Goal: Information Seeking & Learning: Learn about a topic

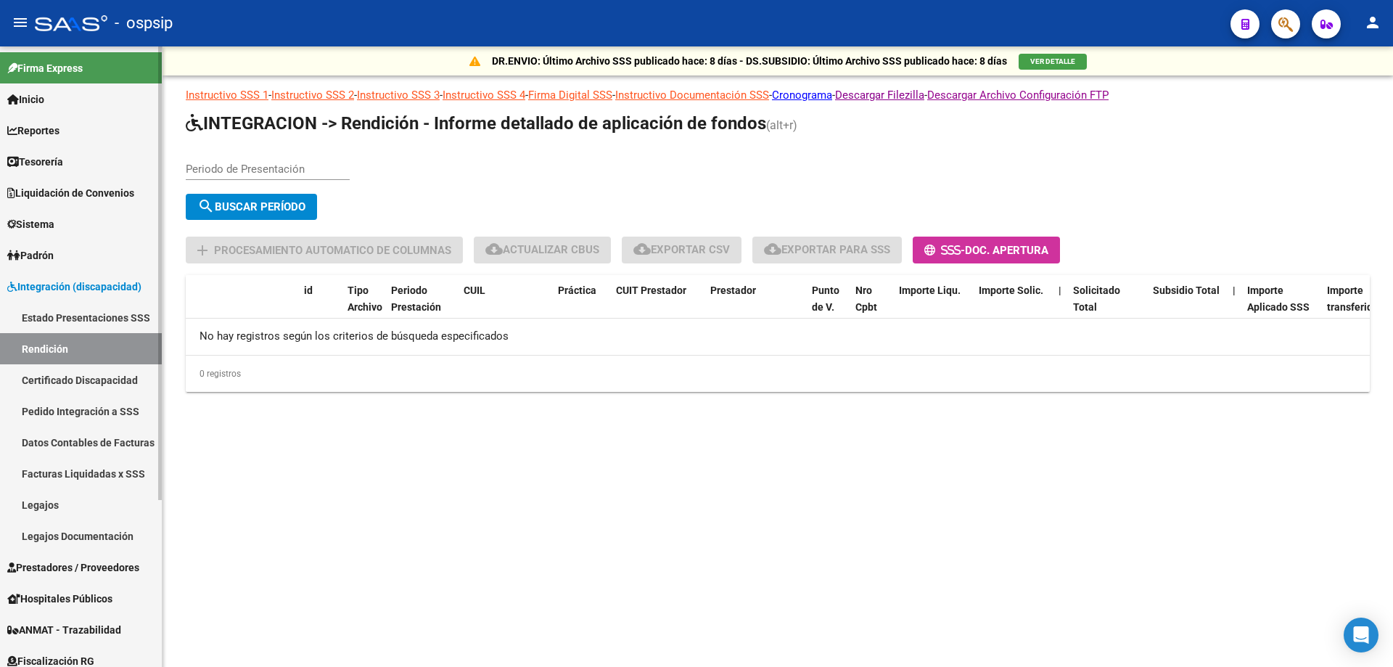
click at [53, 139] on link "Reportes" at bounding box center [81, 130] width 162 height 31
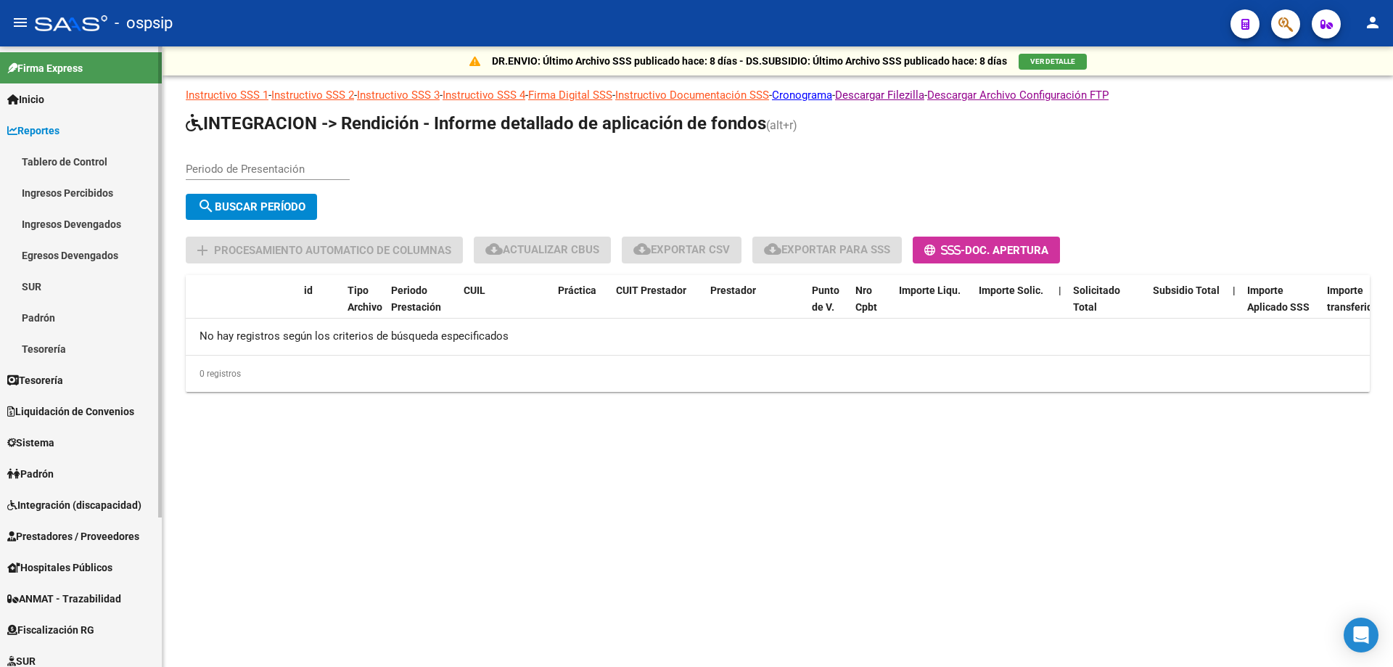
click at [62, 197] on link "Ingresos Percibidos" at bounding box center [81, 192] width 162 height 31
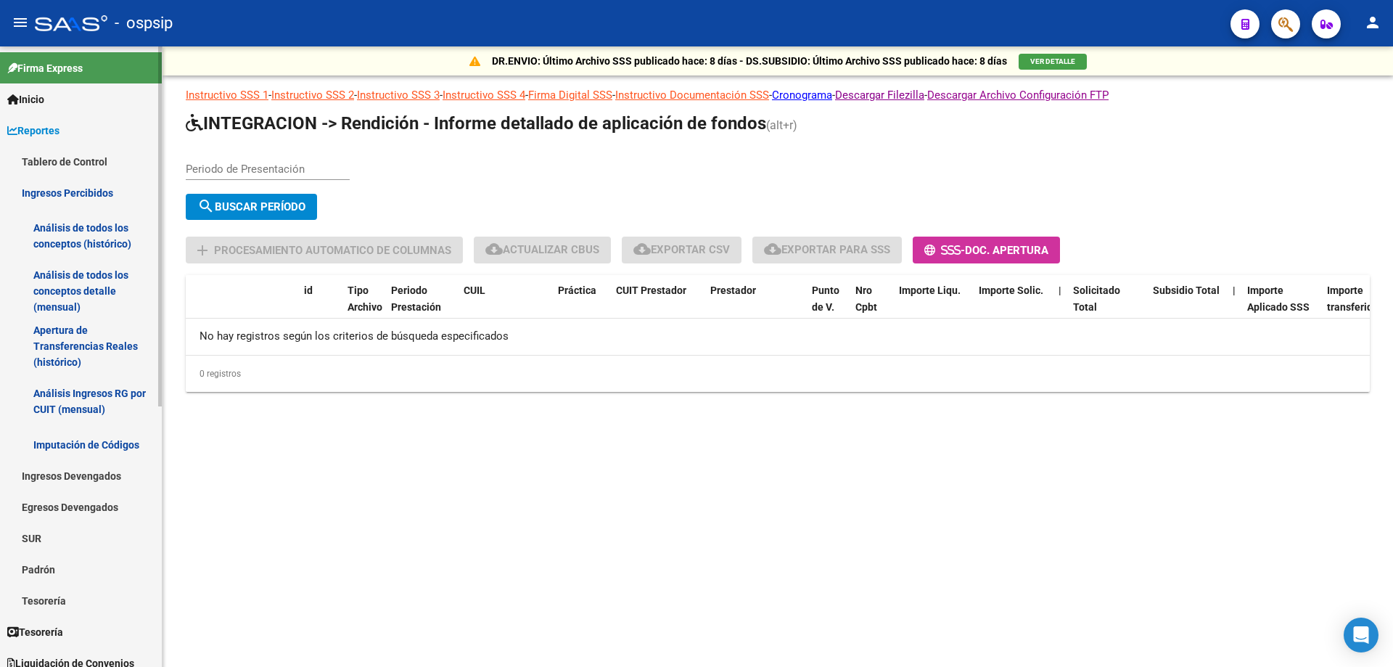
click at [82, 284] on link "Análisis de todos los conceptos detalle (mensual)" at bounding box center [81, 290] width 162 height 55
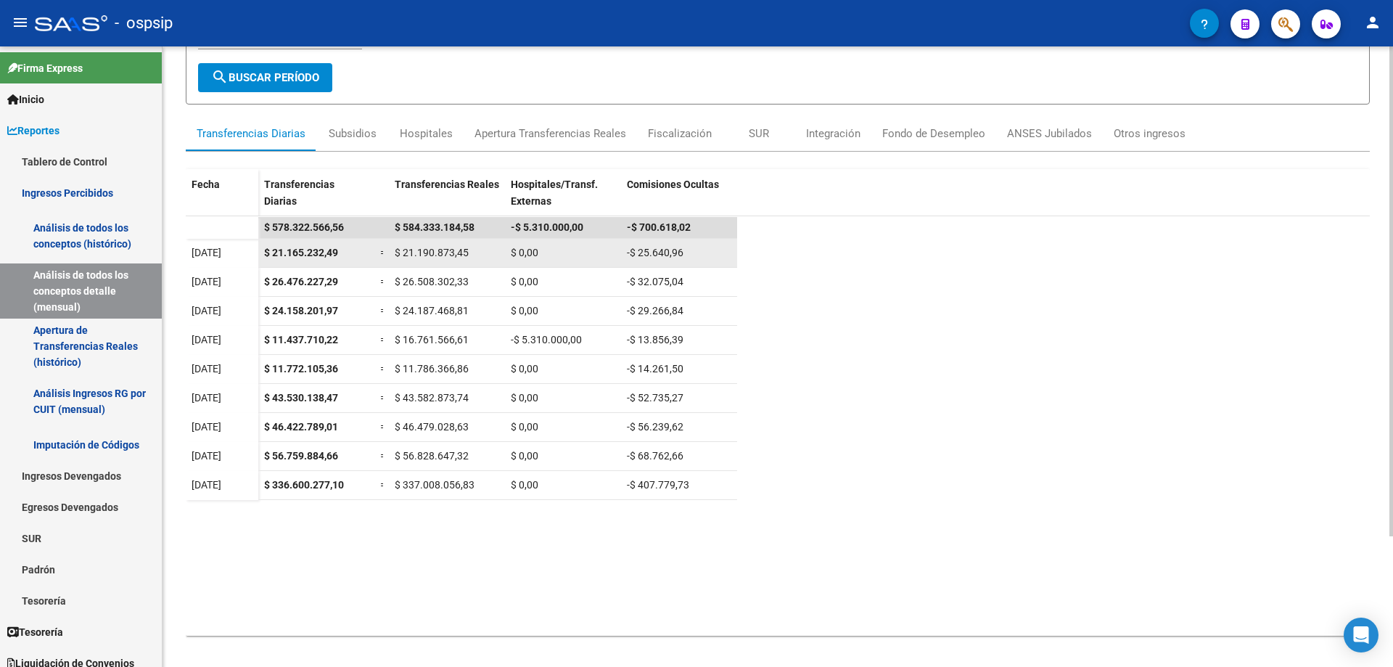
scroll to position [165, 0]
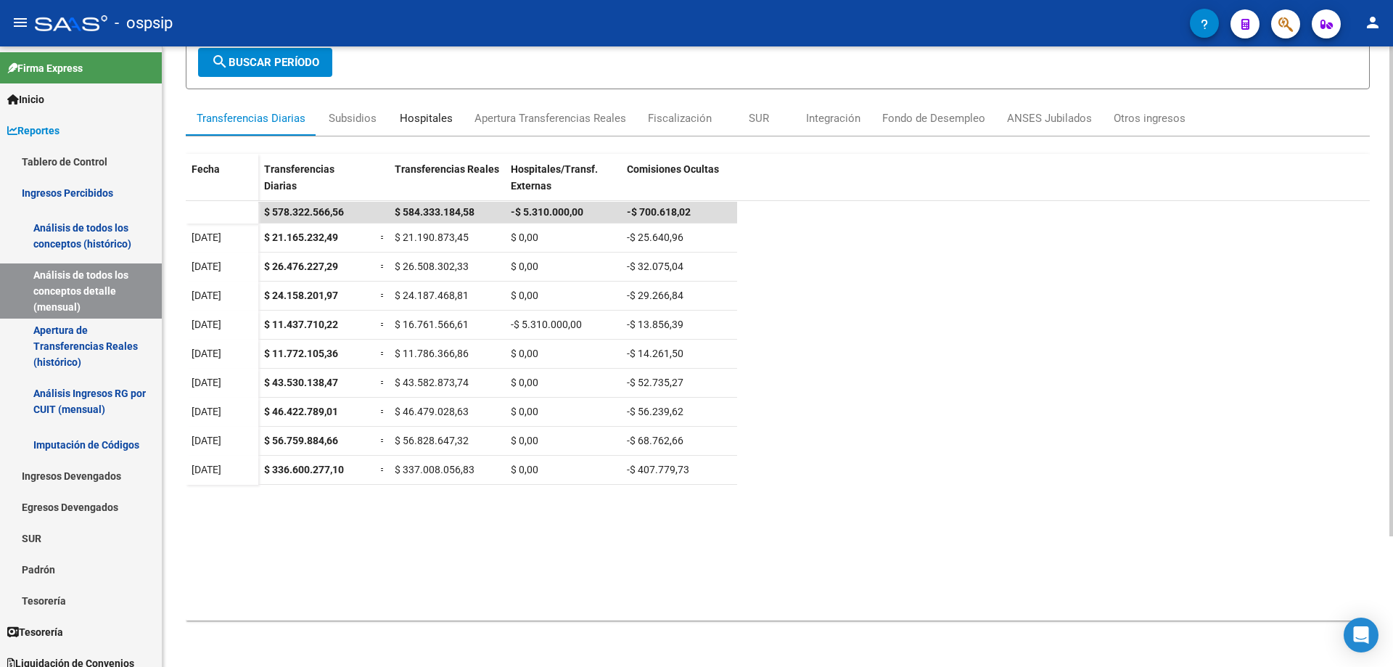
click at [411, 118] on div "Hospitales" at bounding box center [426, 118] width 53 height 16
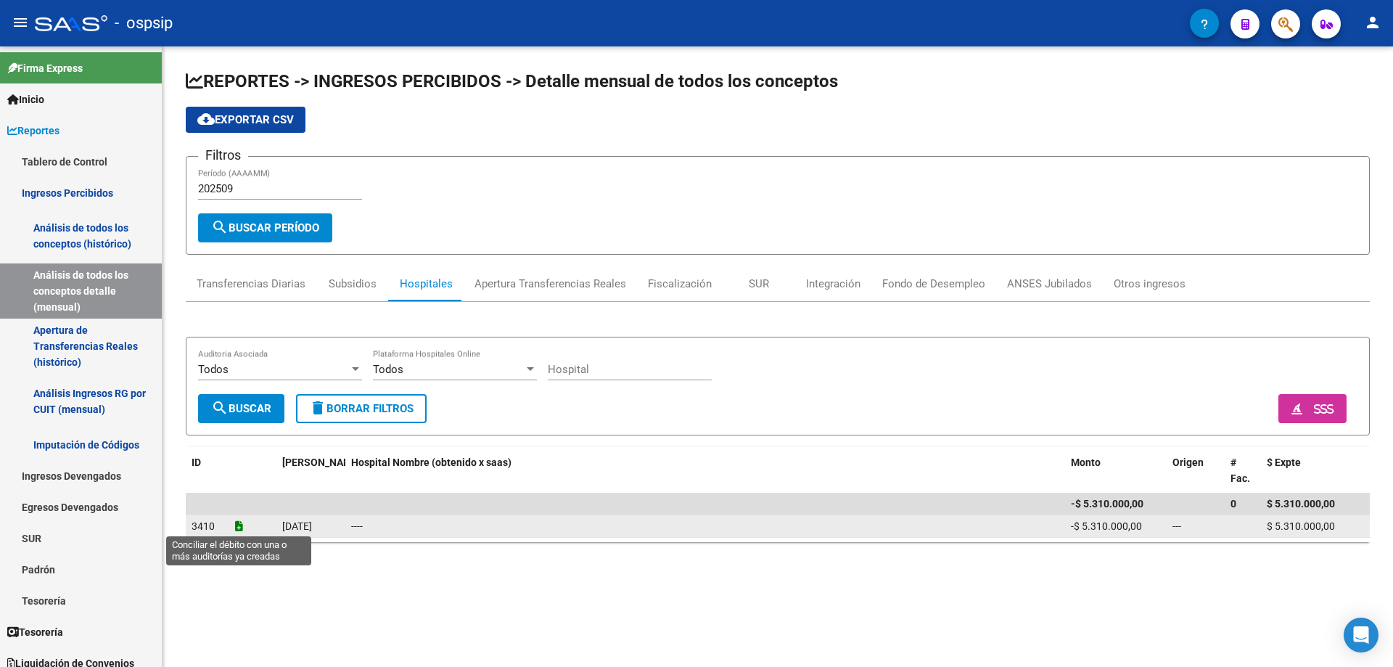
click at [235, 522] on icon at bounding box center [239, 526] width 8 height 10
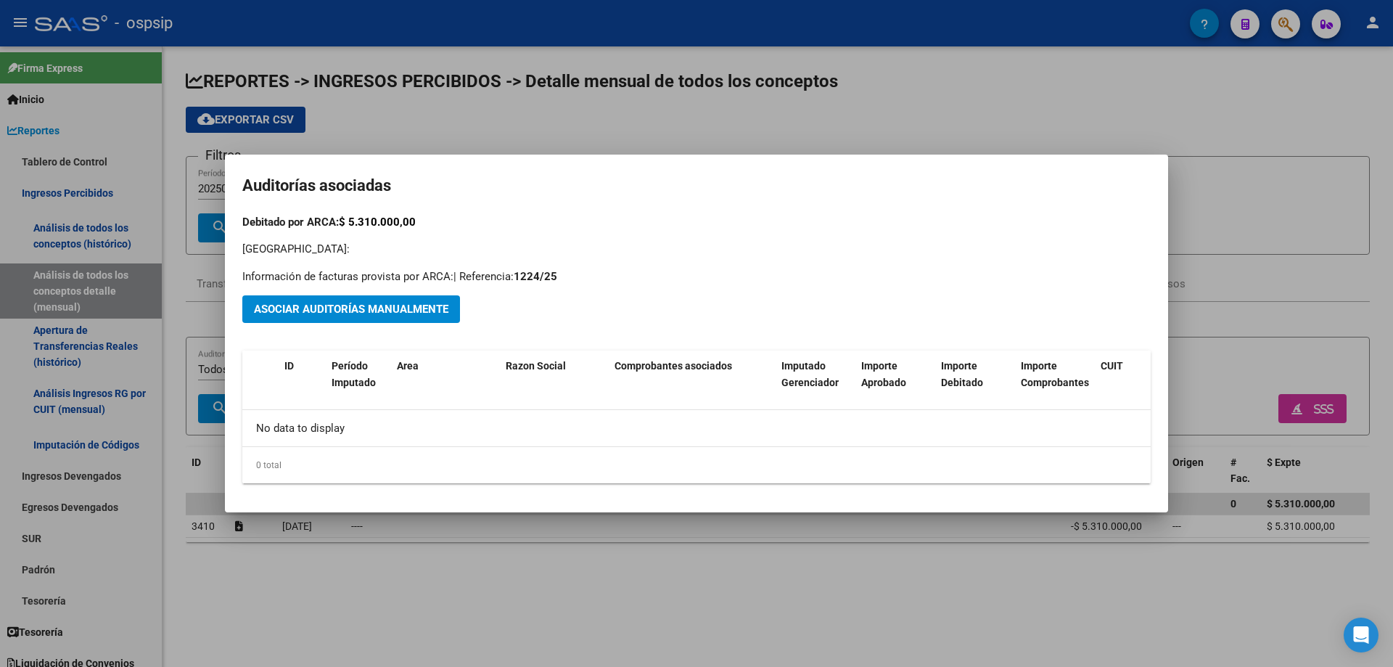
click at [698, 590] on div at bounding box center [696, 333] width 1393 height 667
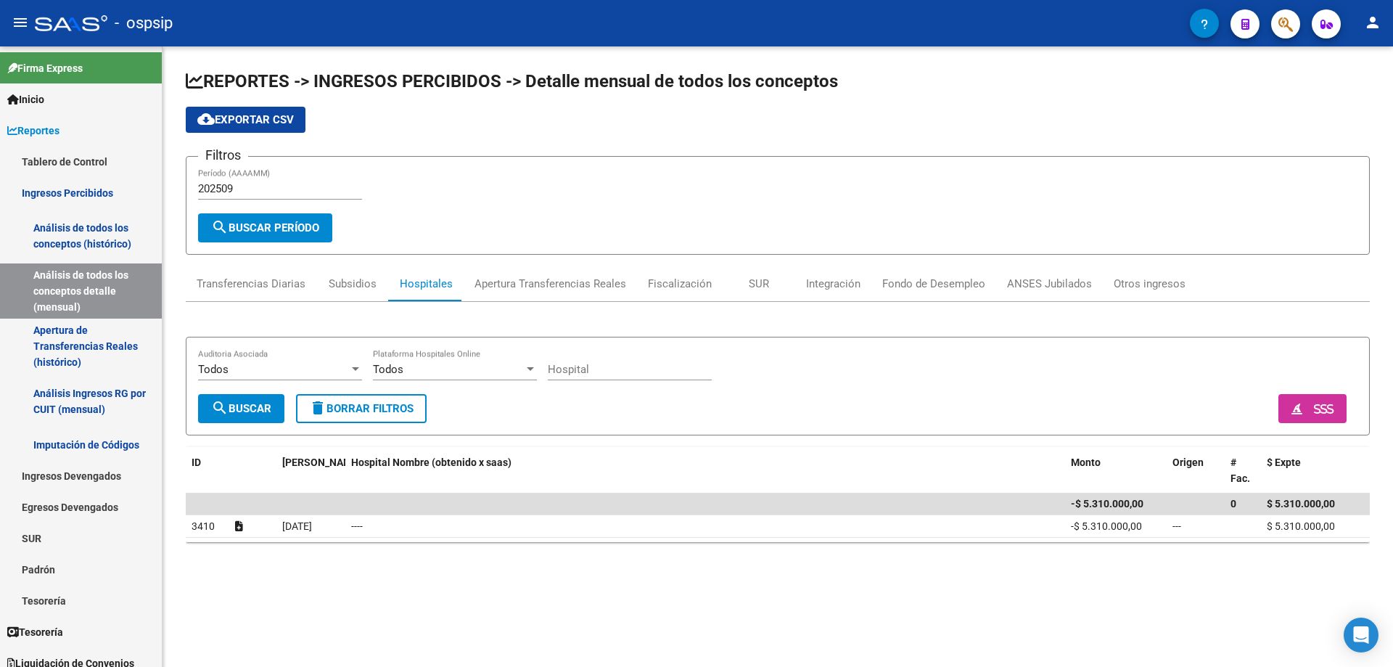
click at [1174, 598] on mat-sidenav-content "REPORTES -> INGRESOS PERCIBIDOS -> Detalle mensual de todos los conceptos cloud…" at bounding box center [777, 356] width 1230 height 620
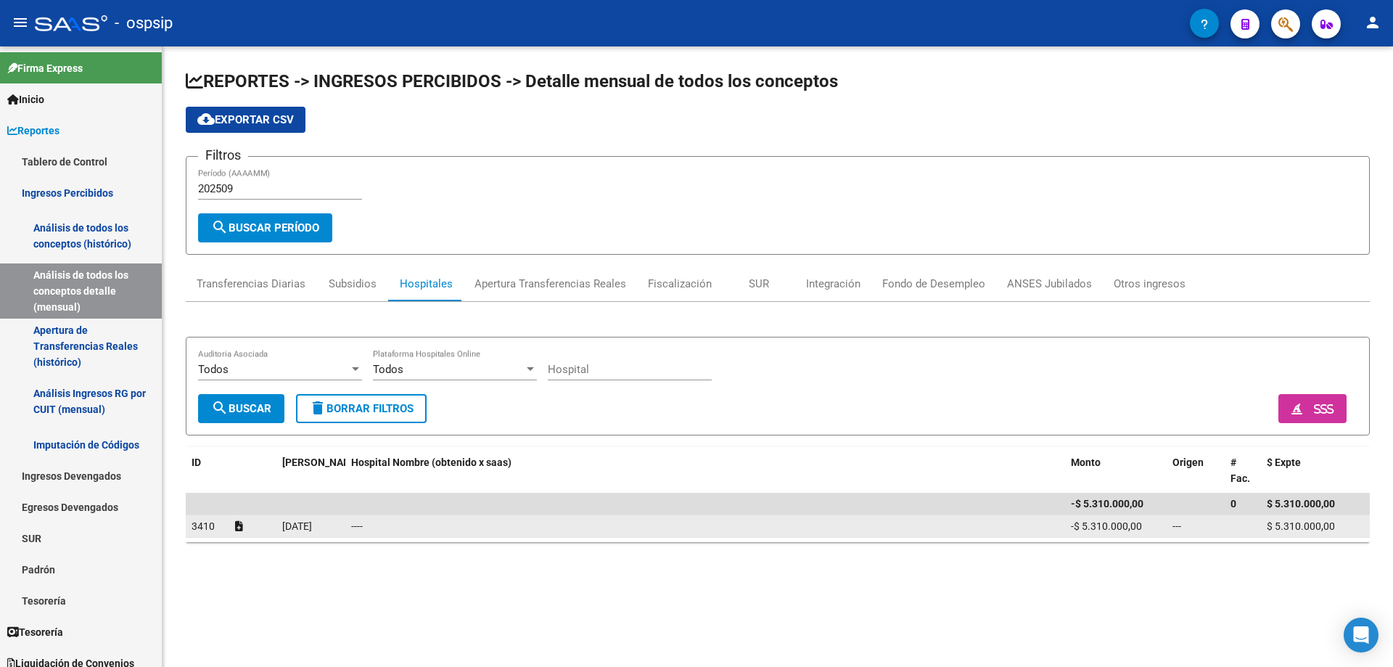
click at [243, 519] on div at bounding box center [253, 526] width 36 height 17
click at [236, 523] on icon at bounding box center [239, 526] width 8 height 10
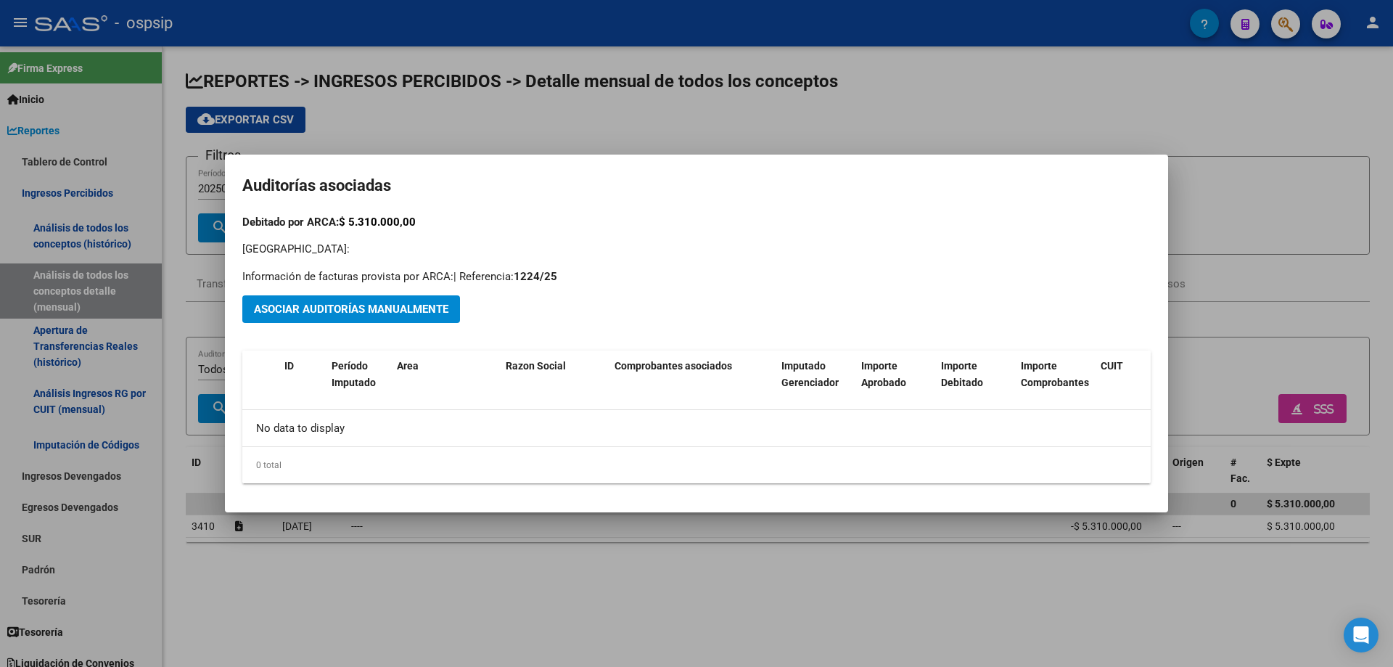
click at [1117, 140] on div at bounding box center [696, 333] width 1393 height 667
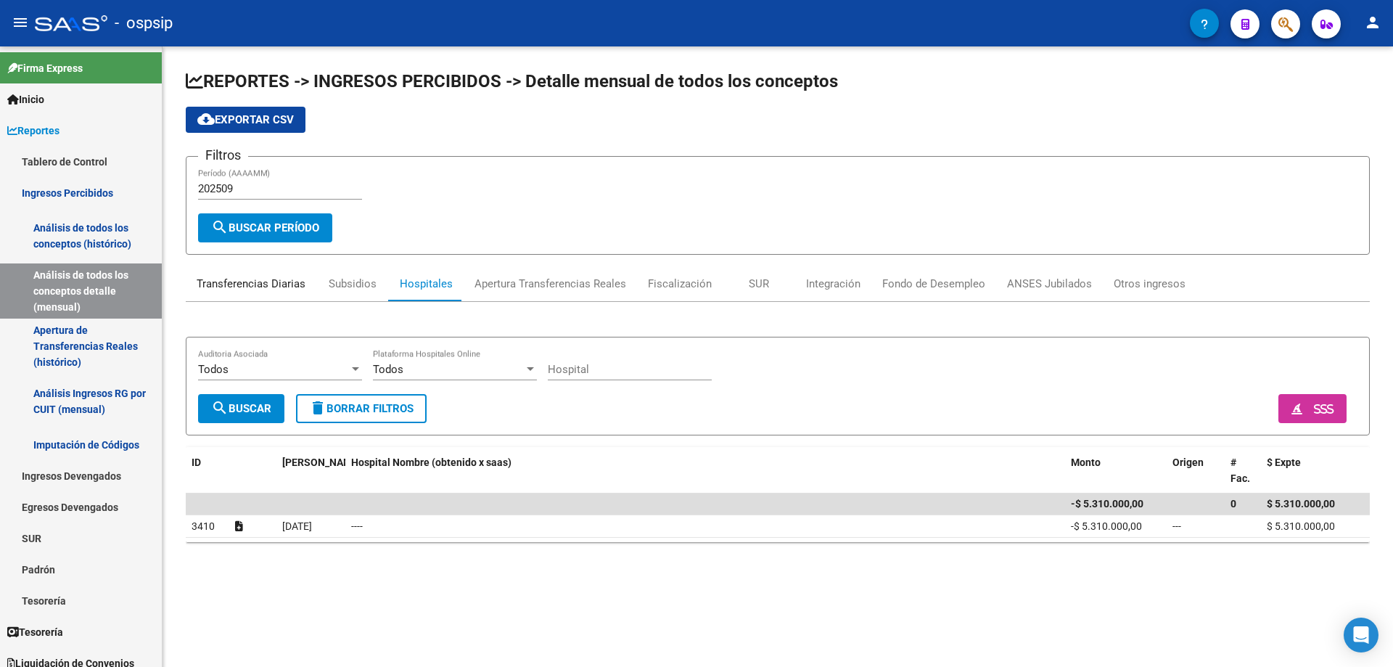
click at [276, 293] on div "Transferencias Diarias" at bounding box center [251, 283] width 131 height 35
